Goal: Information Seeking & Learning: Learn about a topic

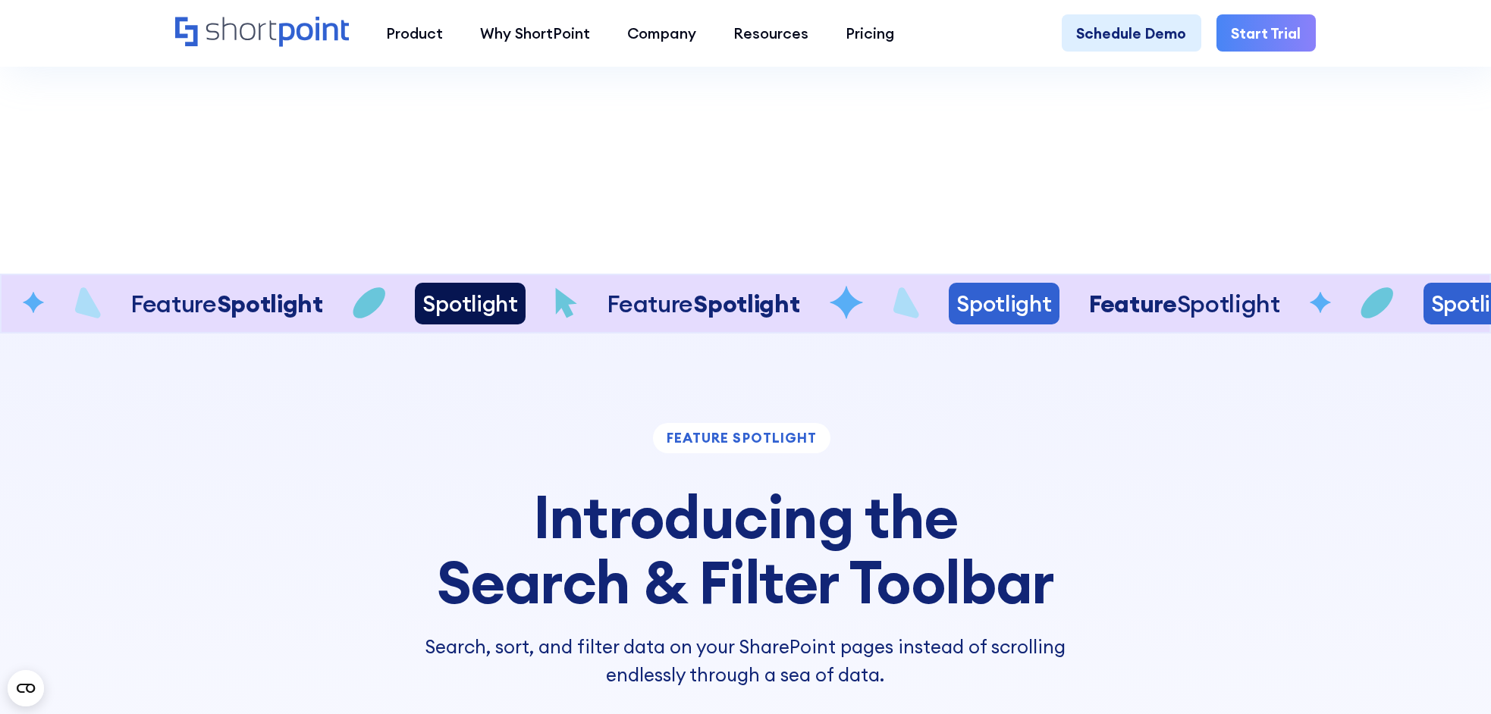
scroll to position [3412, 0]
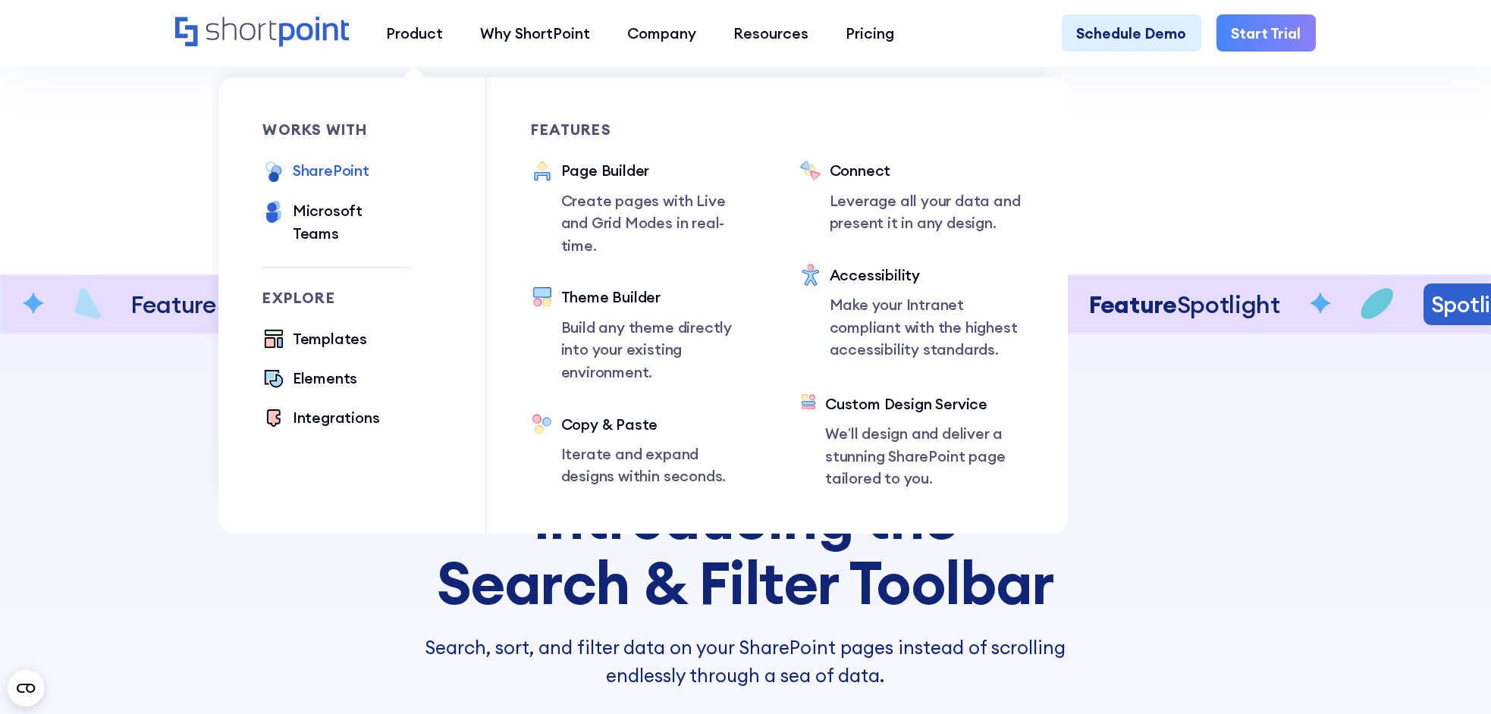
click at [344, 168] on div "SharePoint" at bounding box center [331, 170] width 77 height 22
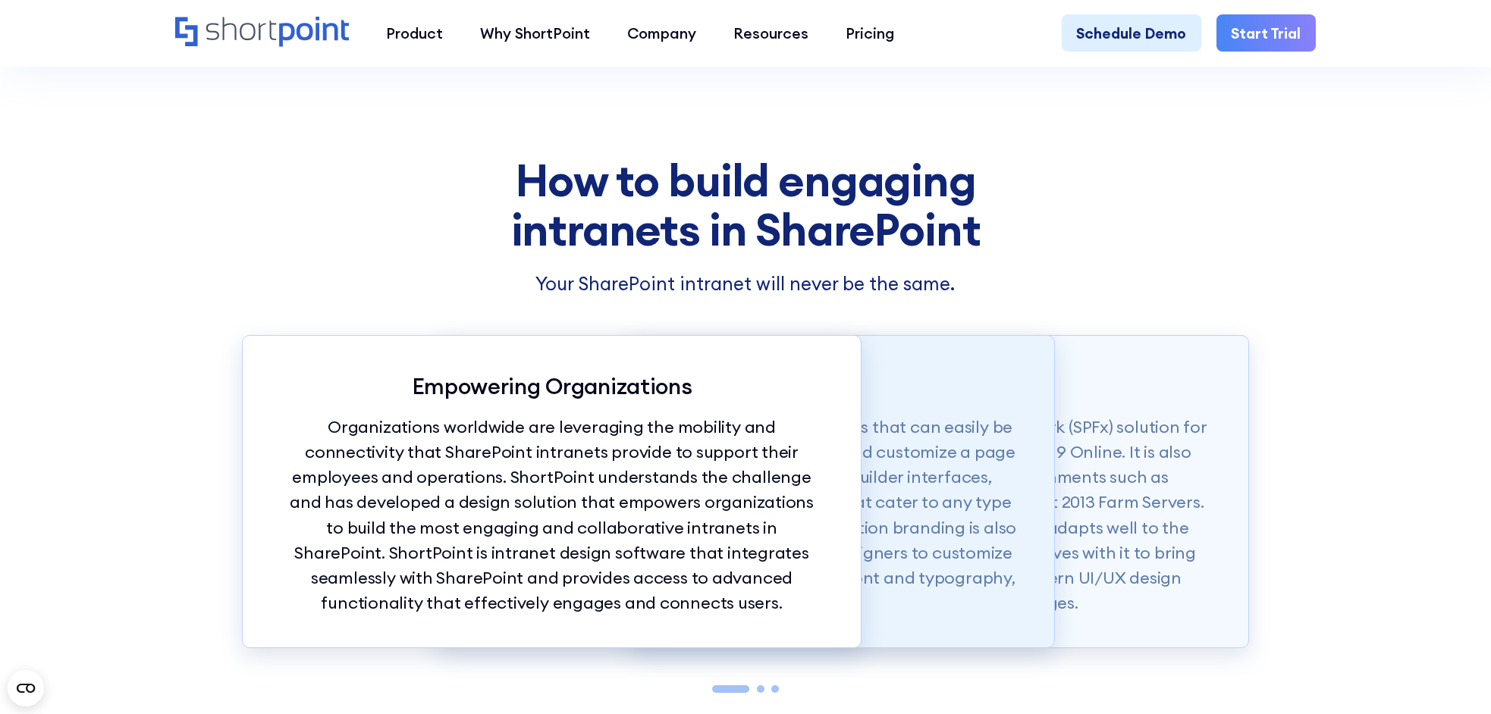
scroll to position [1517, 0]
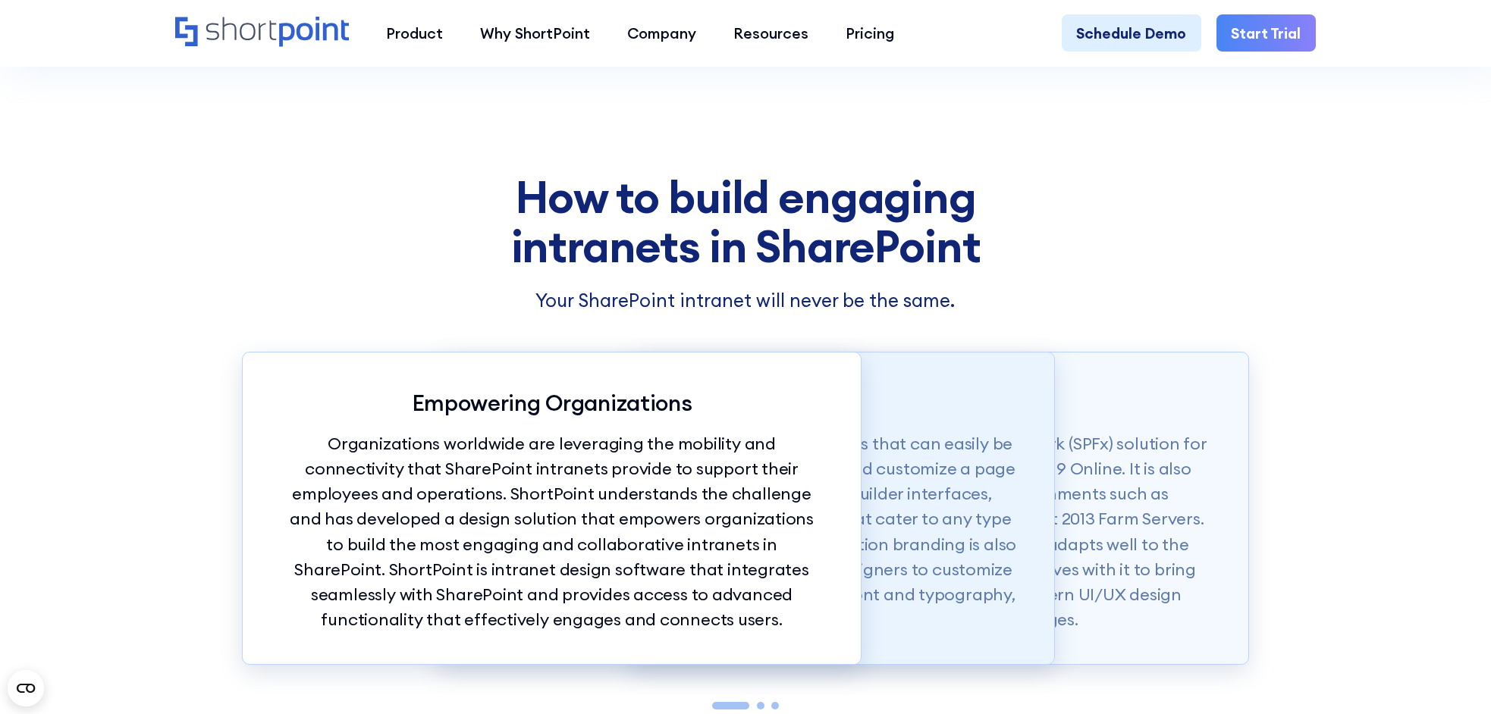
click at [980, 416] on p "Quick Build Solution" at bounding box center [745, 403] width 543 height 27
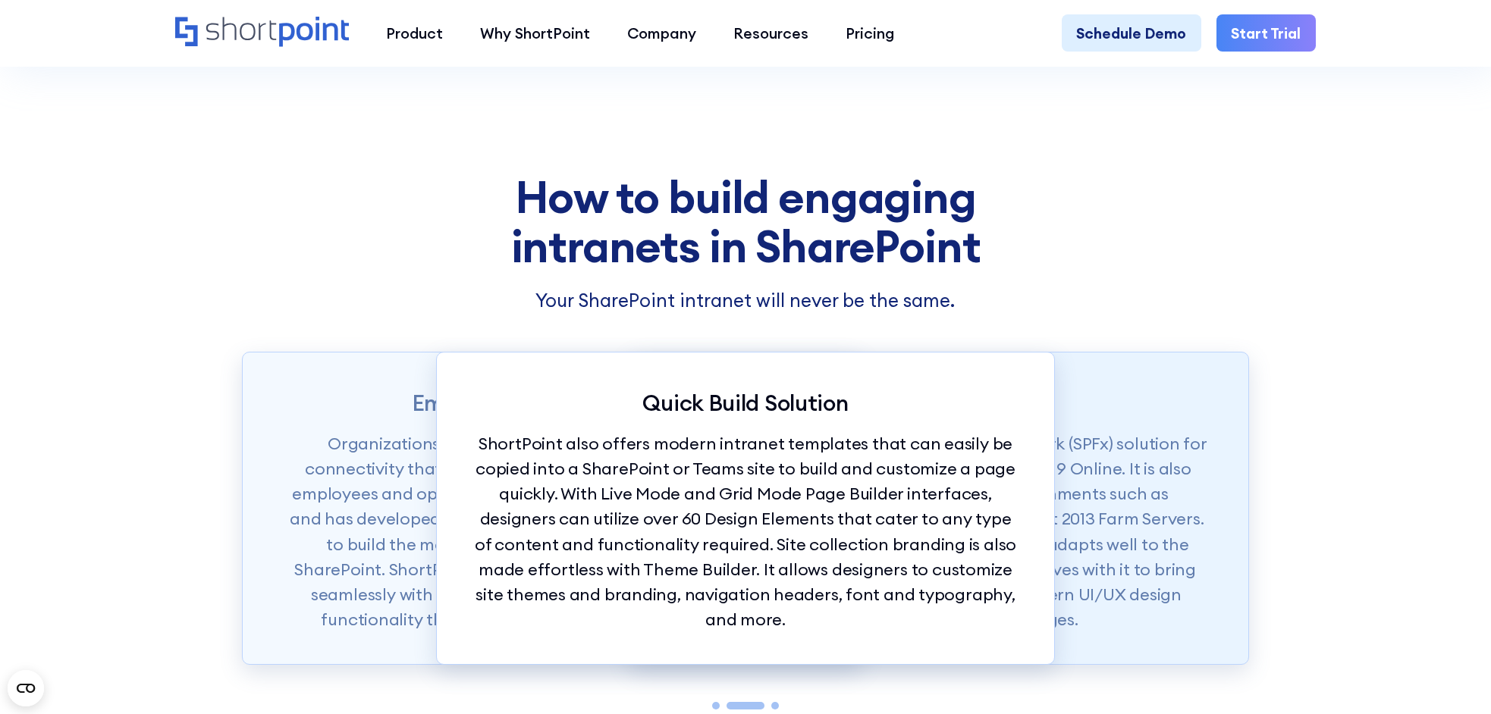
click at [1159, 436] on div "Made for SharePoint ShortPoint is available as a SharePoint Framework (SPFx) so…" at bounding box center [938, 508] width 619 height 313
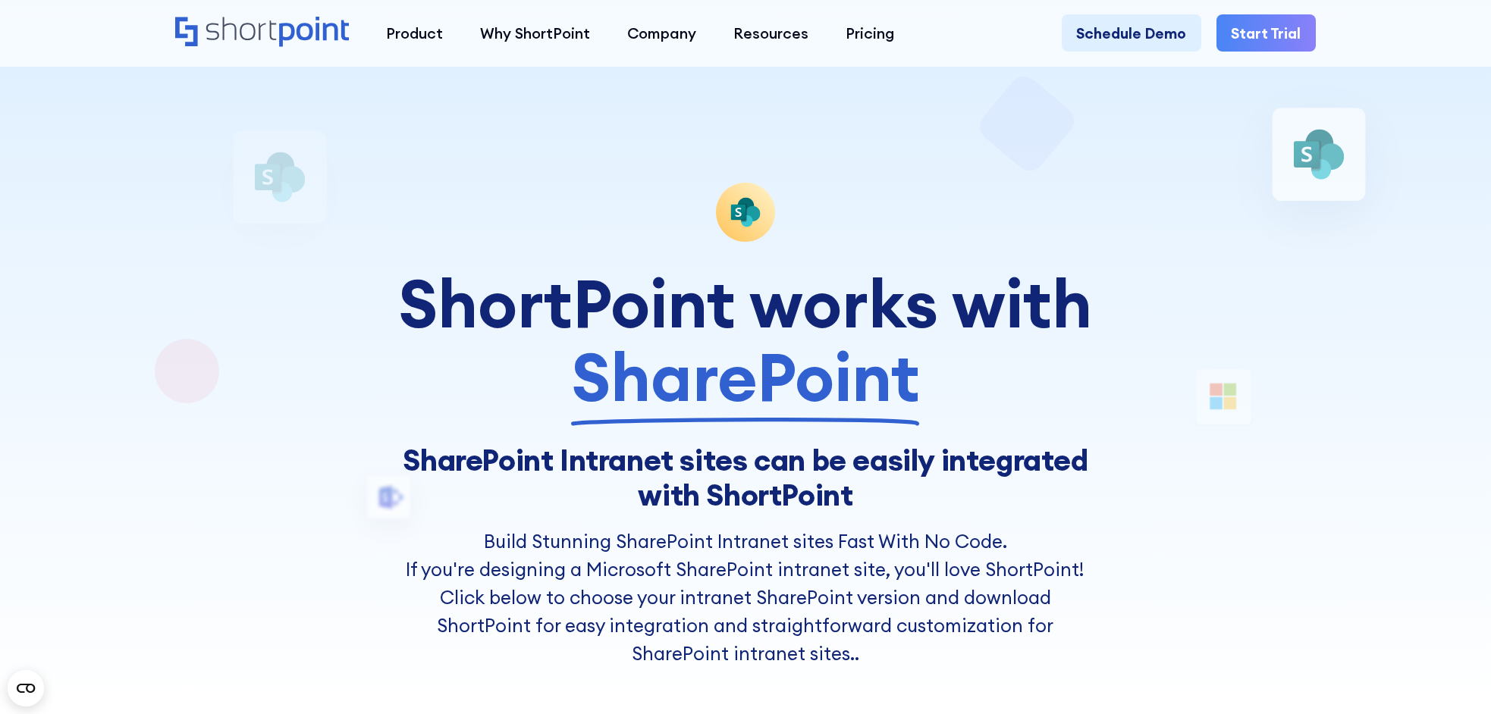
scroll to position [0, 0]
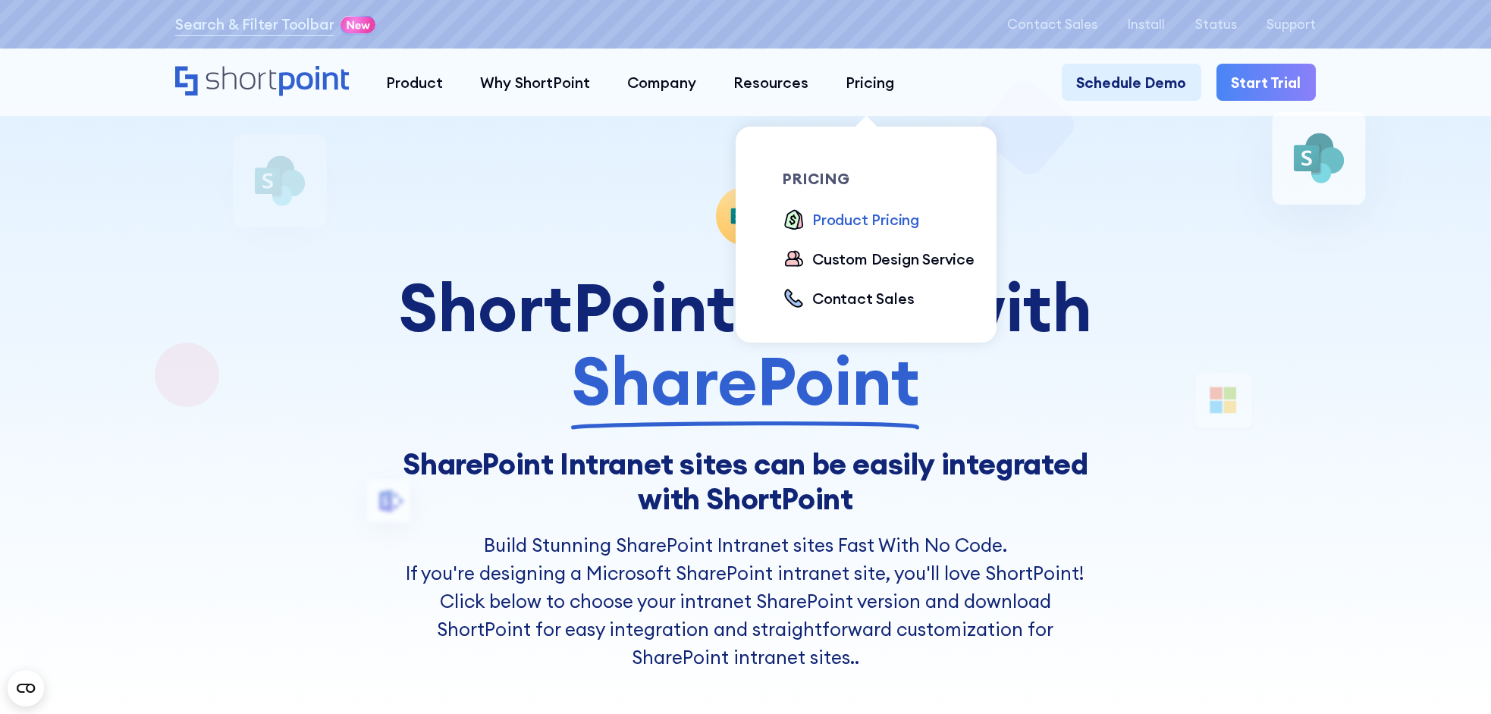
click at [886, 226] on div "Product Pricing" at bounding box center [865, 220] width 107 height 22
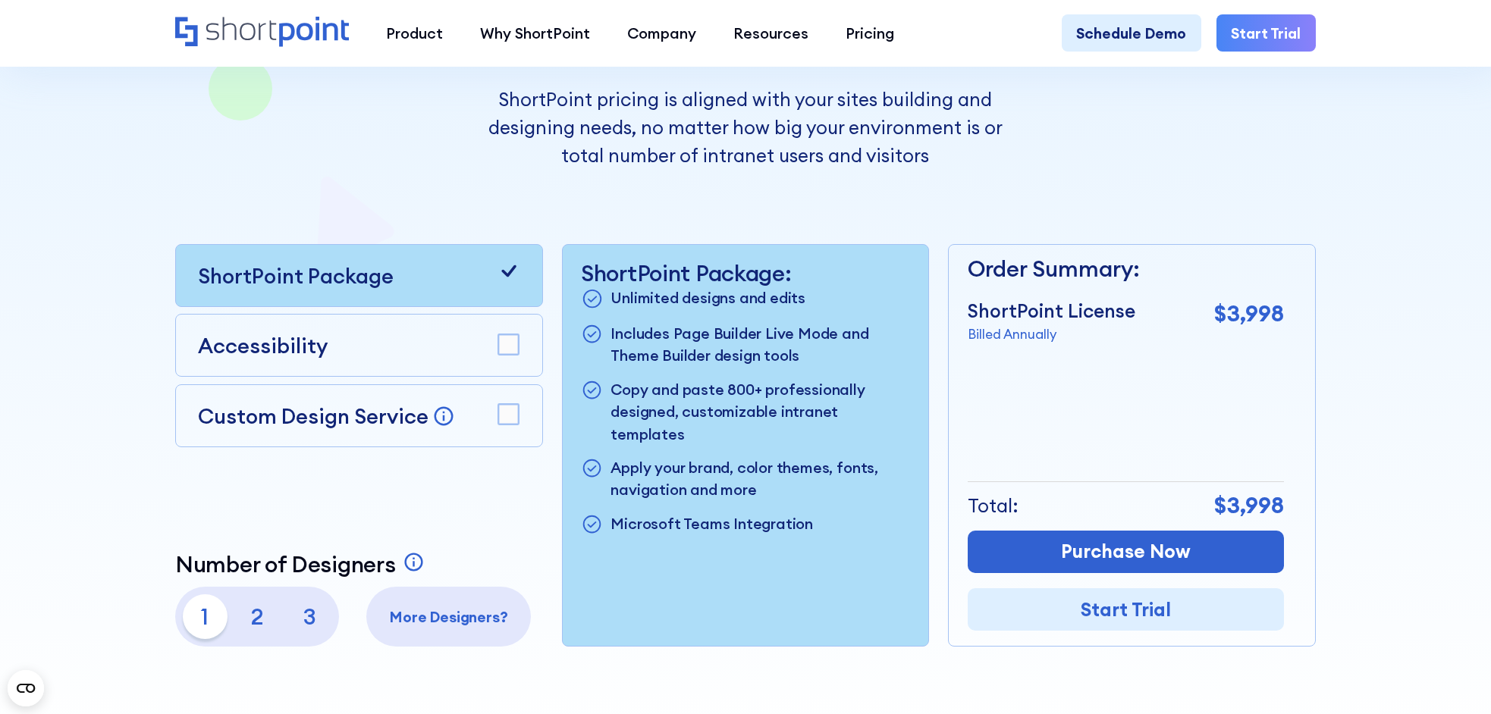
scroll to position [379, 0]
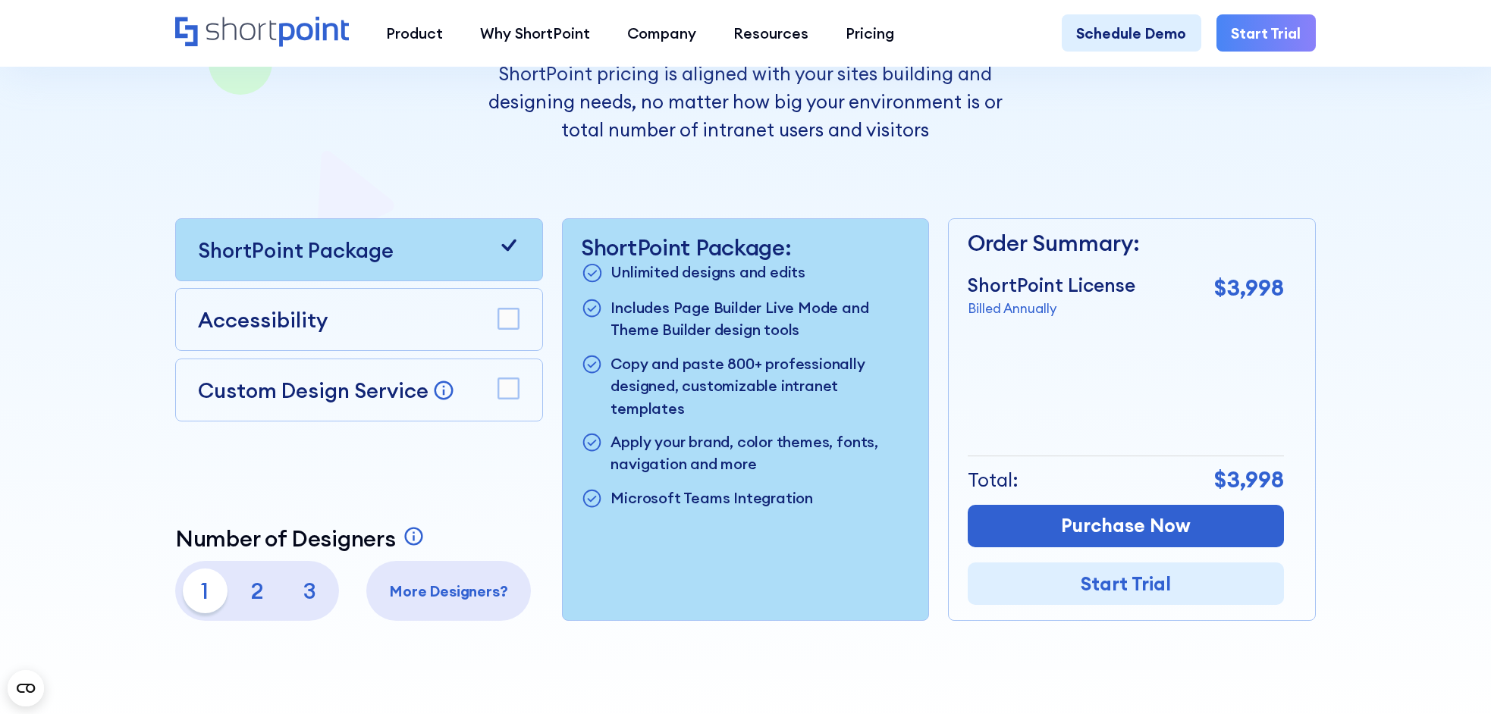
click at [453, 335] on div "Accessibility" at bounding box center [359, 319] width 322 height 31
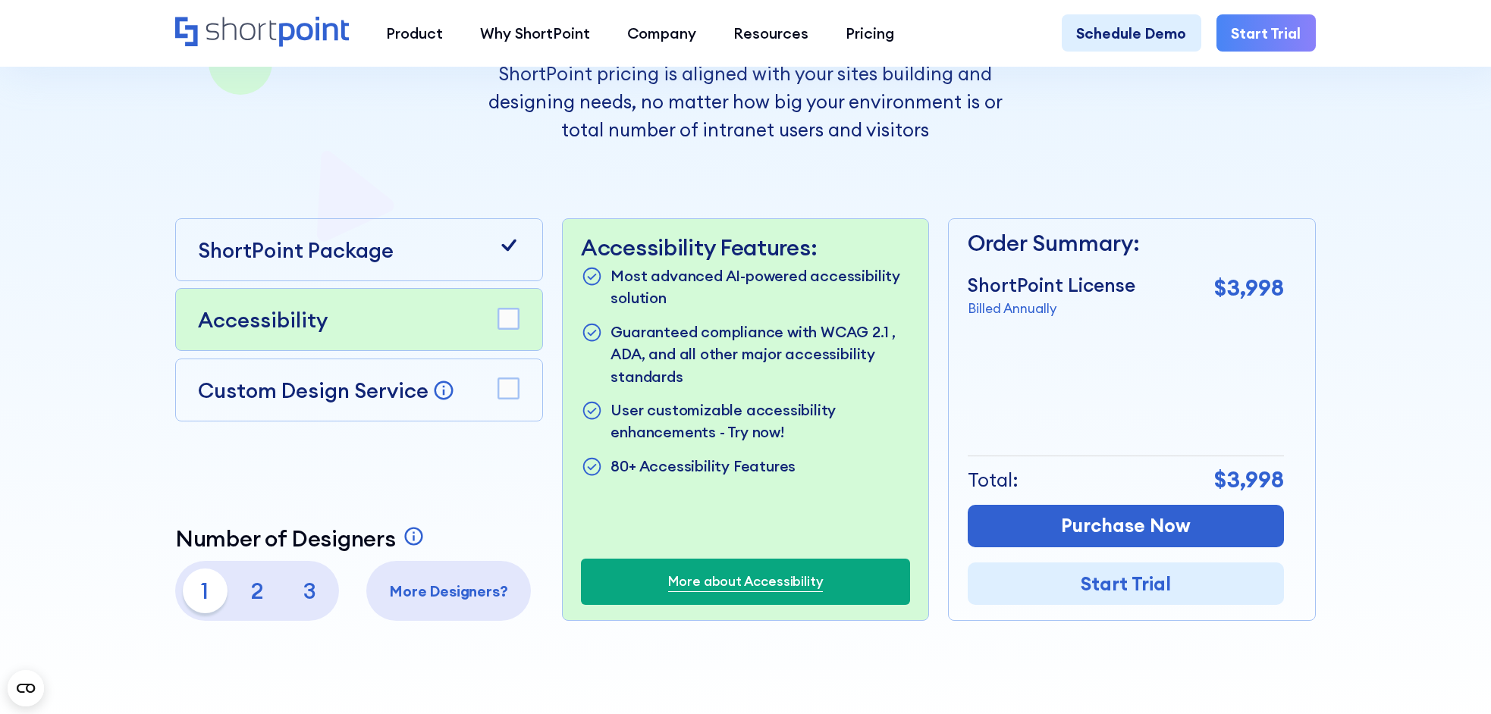
click at [312, 608] on p "3" at bounding box center [309, 591] width 45 height 45
click at [167, 587] on div at bounding box center [744, 195] width 1341 height 1074
click at [189, 593] on p "1" at bounding box center [205, 591] width 45 height 45
click at [441, 265] on div "ShortPoint Package" at bounding box center [359, 249] width 322 height 31
